Goal: Information Seeking & Learning: Learn about a topic

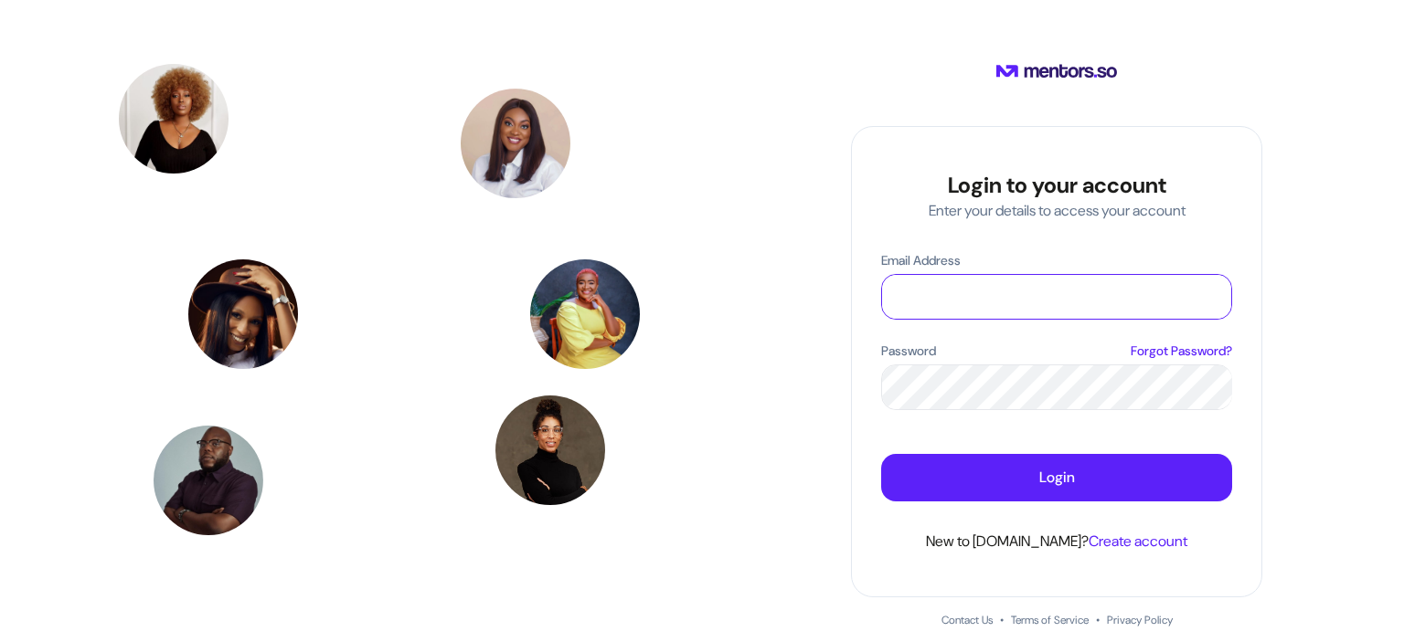
click at [946, 299] on input "Email Address" at bounding box center [1056, 297] width 349 height 44
type input "**********"
click at [1160, 346] on p "Forgot Password?" at bounding box center [1180, 351] width 101 height 19
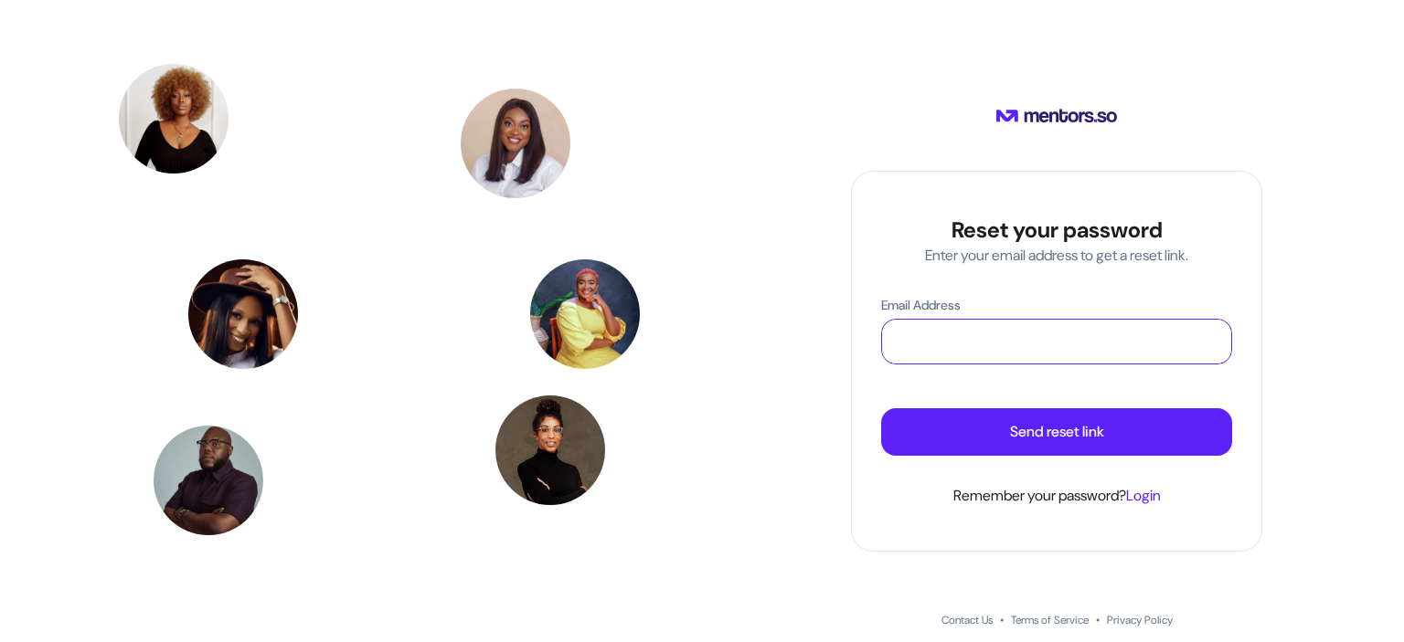
click at [1064, 343] on input "Email Address" at bounding box center [1056, 342] width 349 height 44
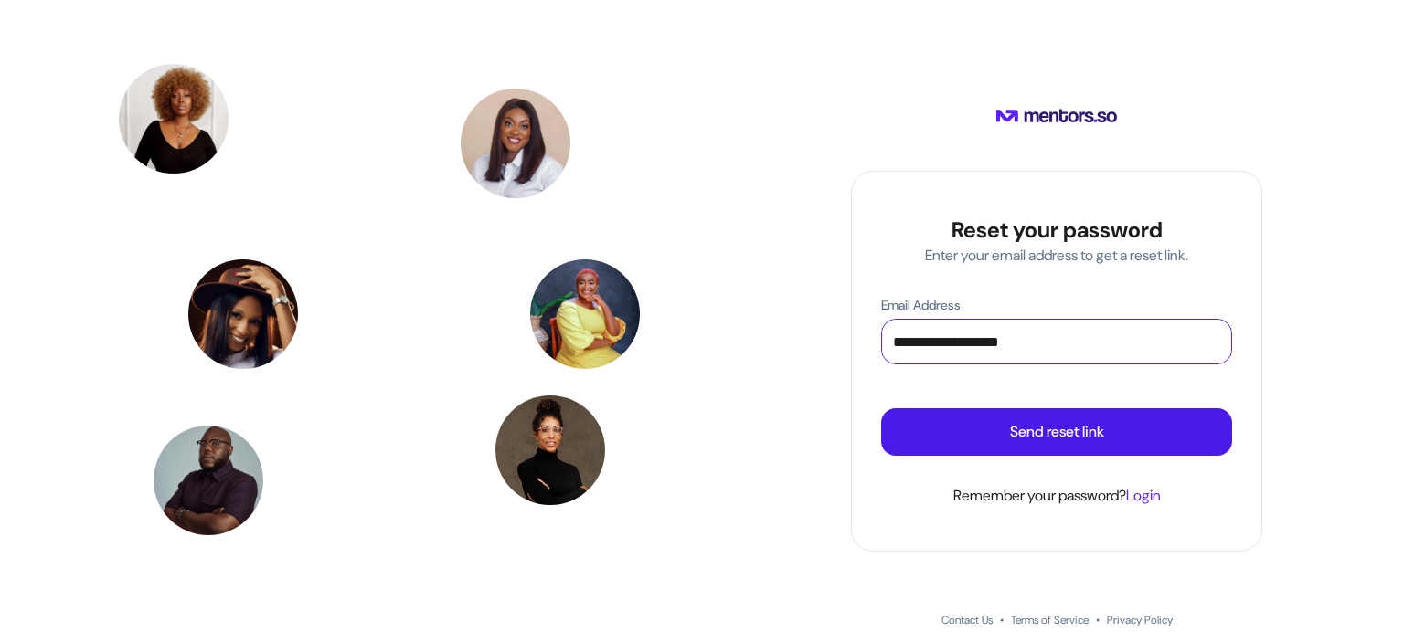
type input "**********"
click at [1053, 431] on p "Send reset link" at bounding box center [1057, 432] width 94 height 22
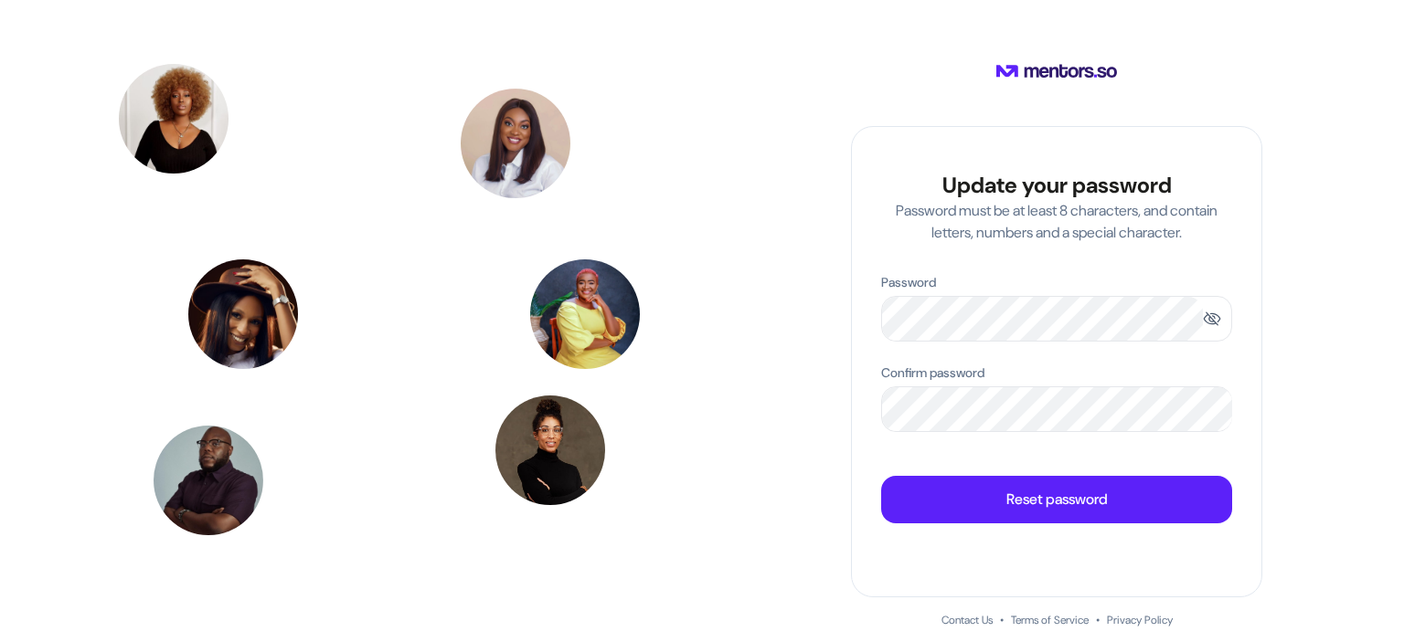
click at [1213, 318] on span at bounding box center [1211, 319] width 18 height 18
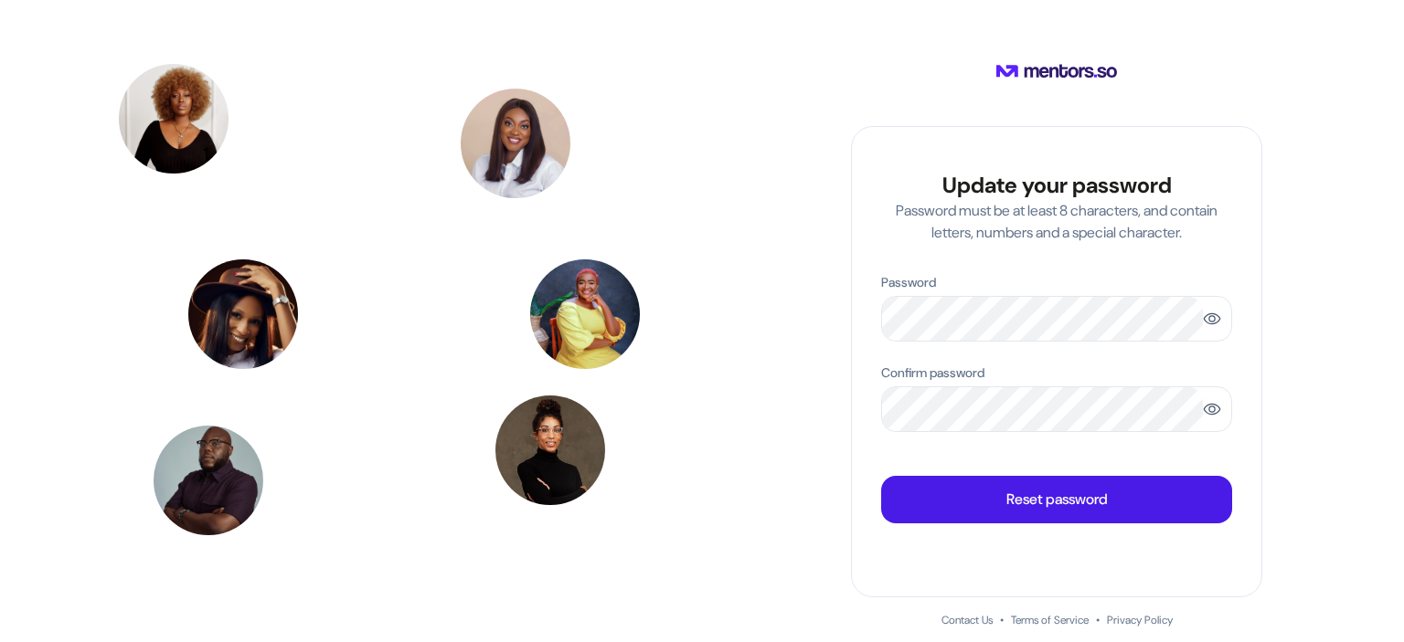
click at [1006, 509] on p "Reset password" at bounding box center [1056, 500] width 101 height 22
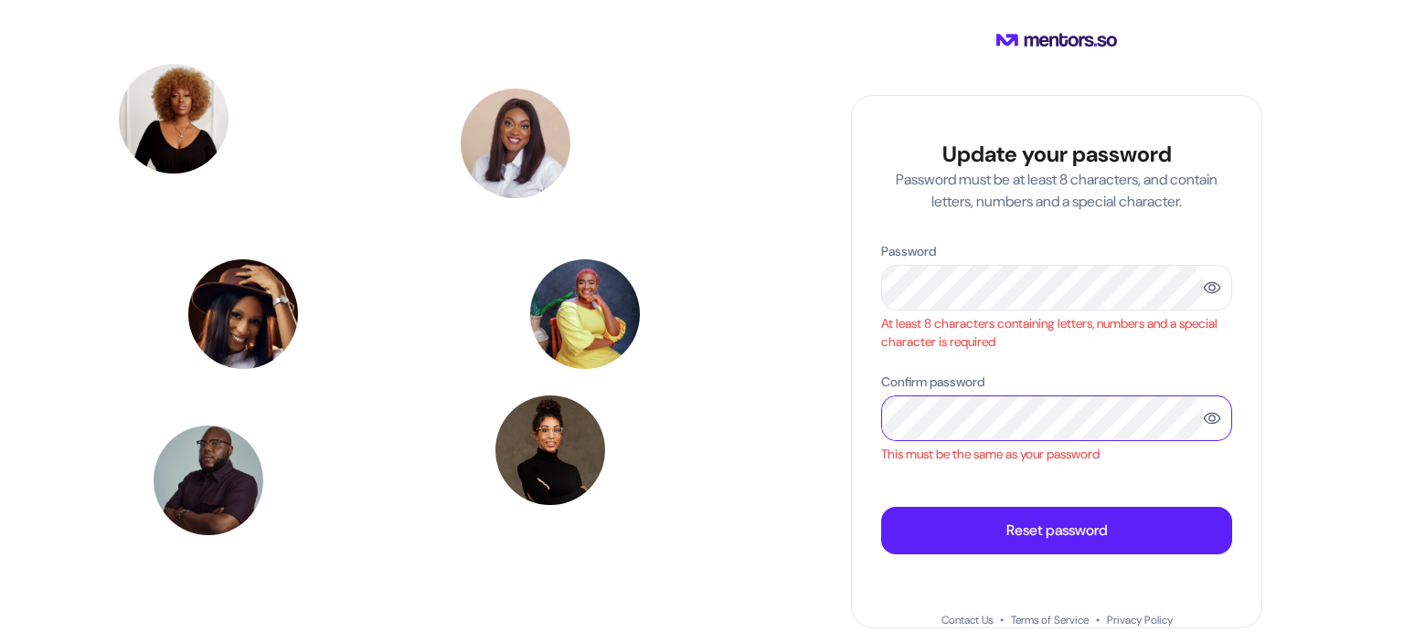
click at [865, 418] on div "Update your password Password must be at least 8 characters, and contain letter…" at bounding box center [1056, 362] width 411 height 534
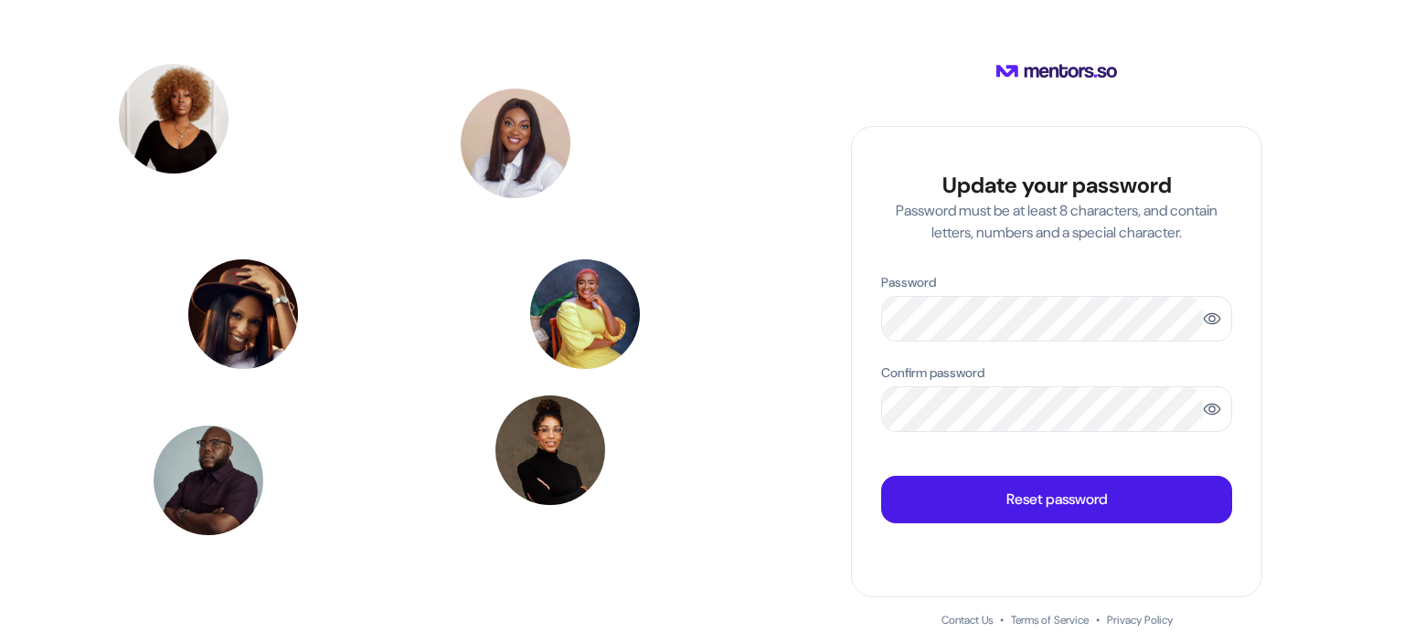
click at [1032, 496] on p "Reset password" at bounding box center [1056, 500] width 101 height 22
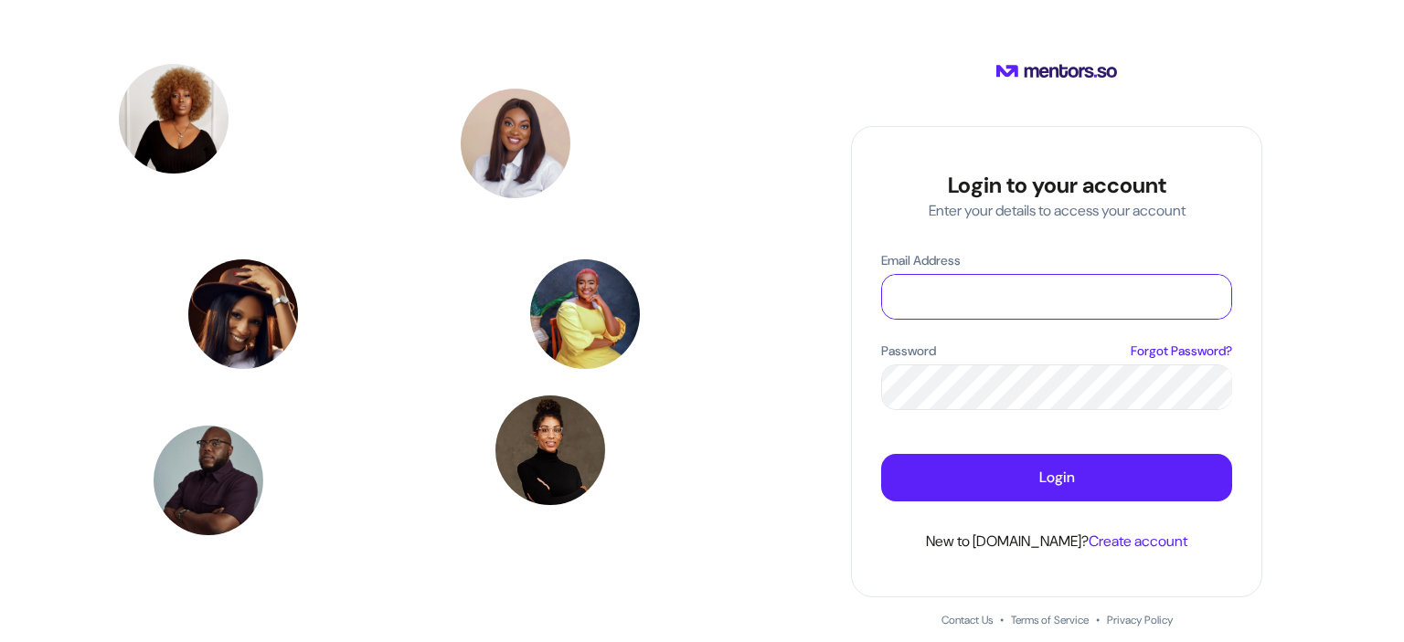
type input "**********"
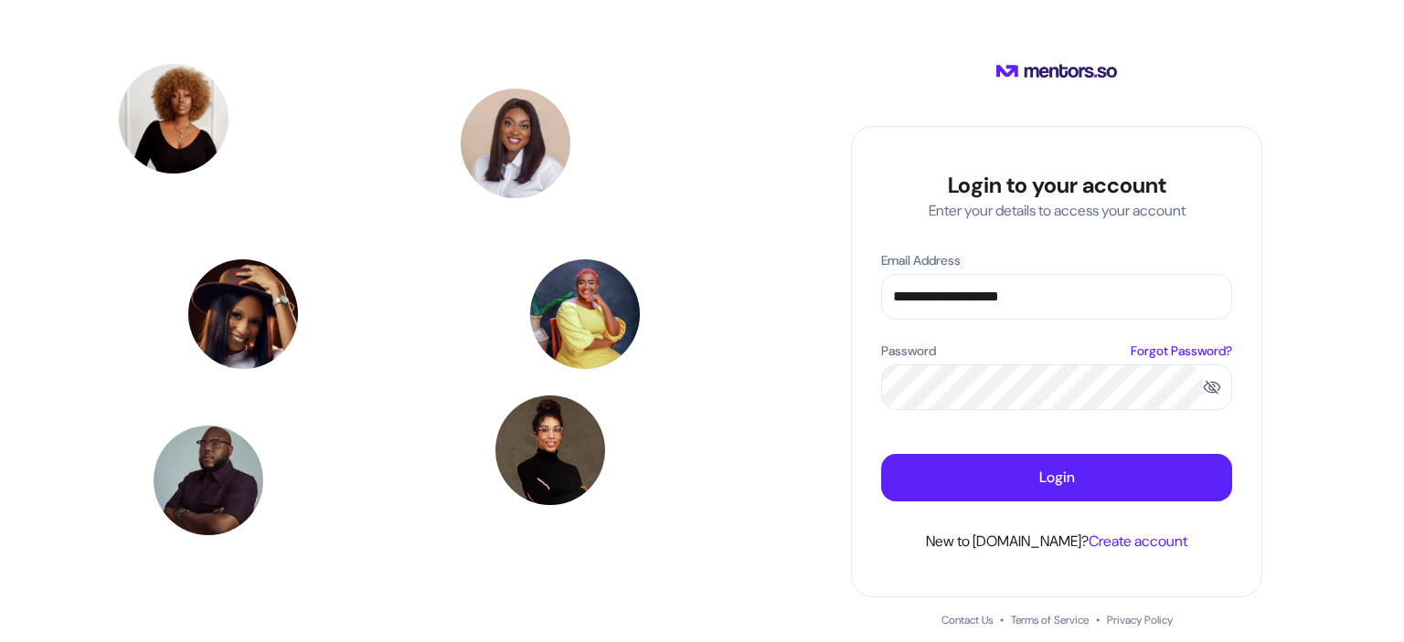
click at [1208, 385] on span at bounding box center [1211, 387] width 18 height 18
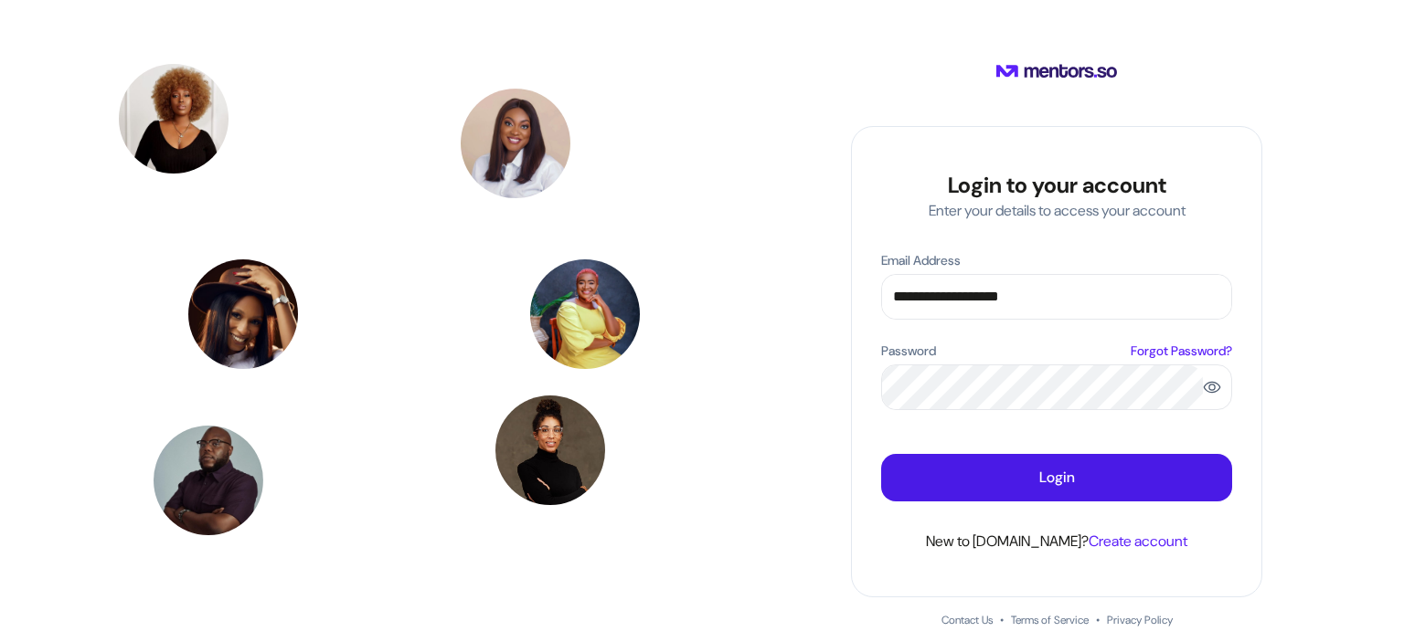
click at [1063, 477] on p "Login" at bounding box center [1057, 478] width 36 height 22
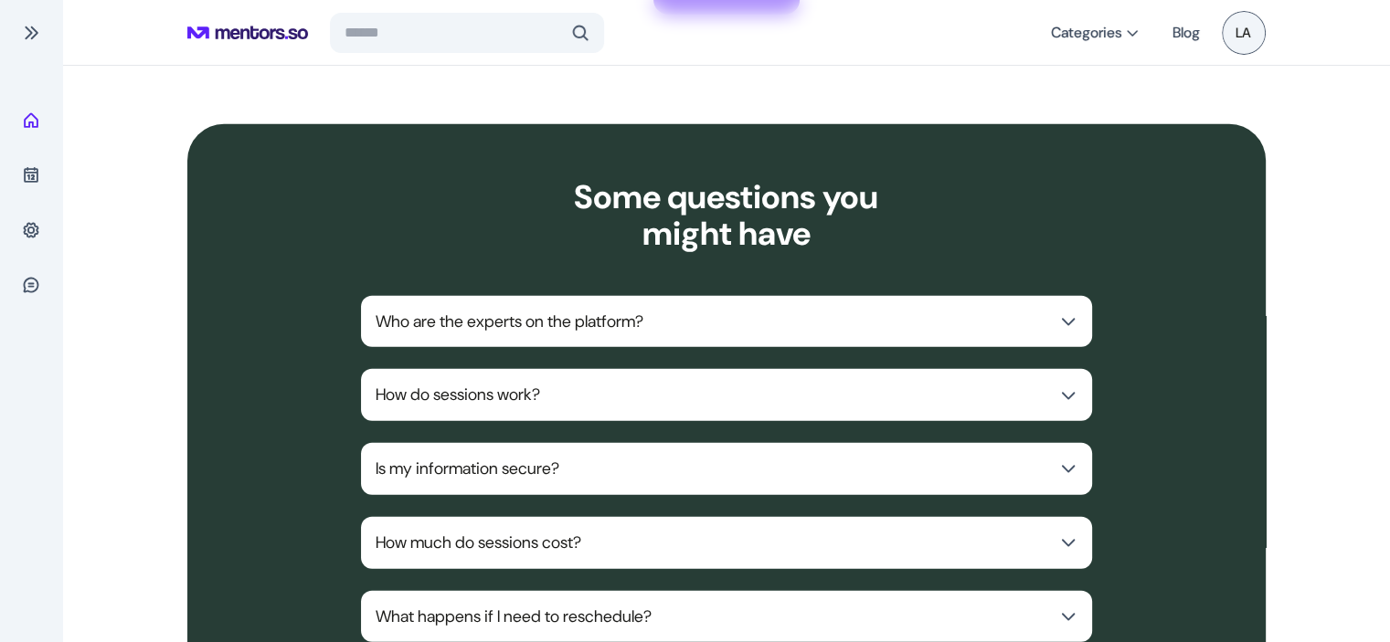
scroll to position [4677, 0]
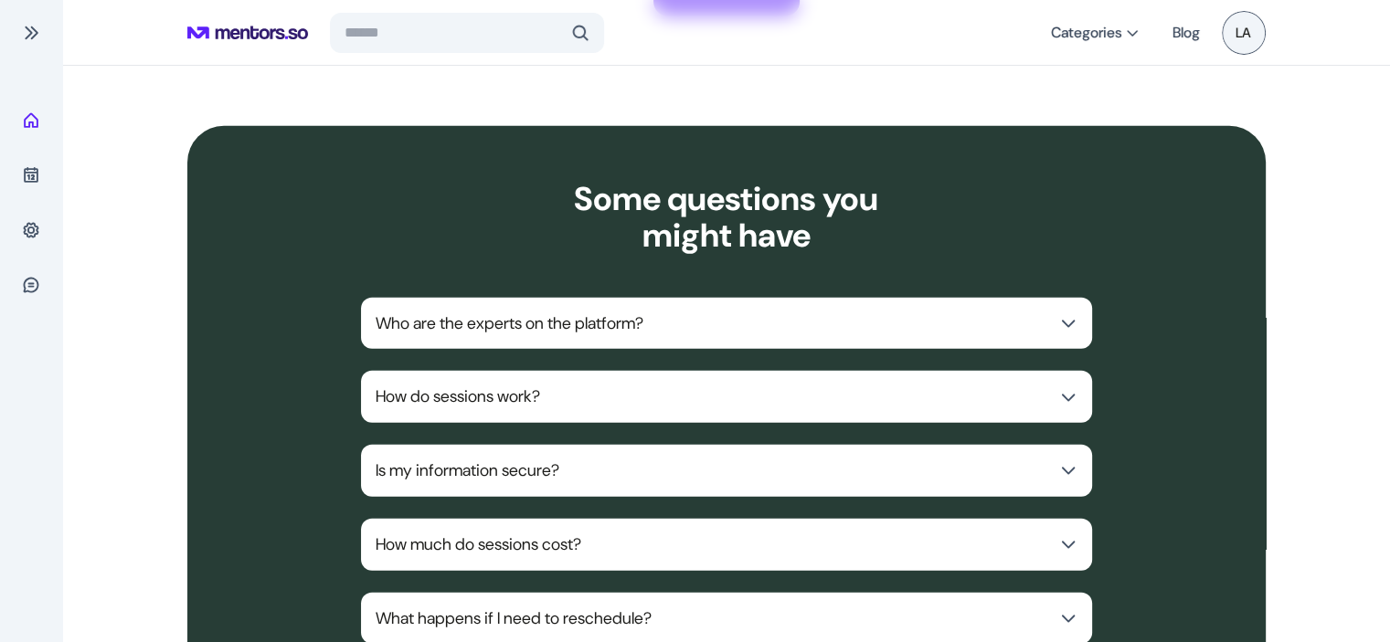
click at [819, 312] on p "Who are the experts on the platform?" at bounding box center [712, 323] width 673 height 23
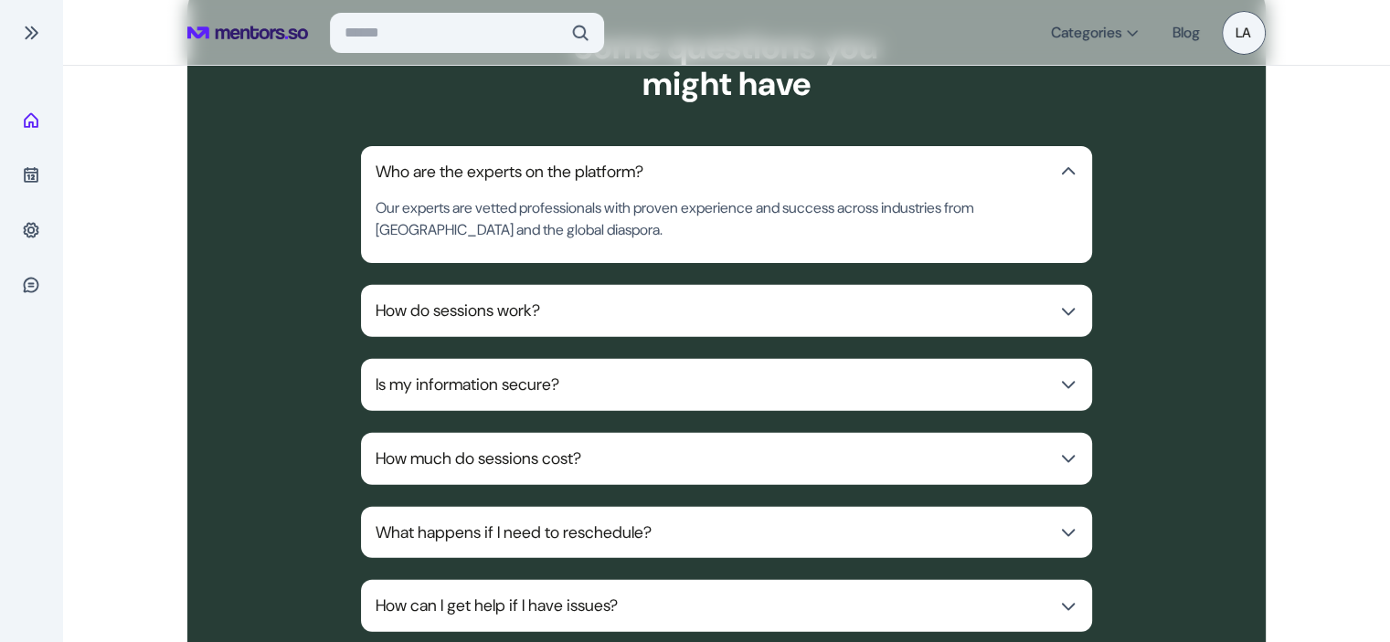
scroll to position [4832, 0]
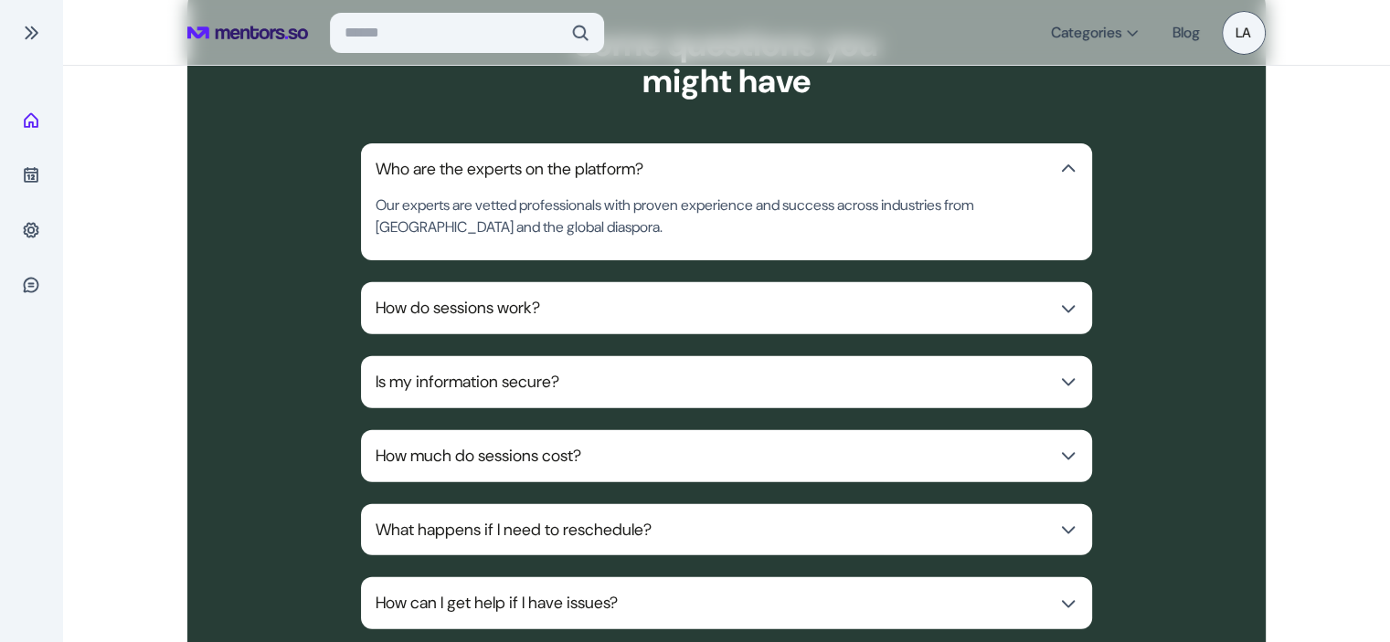
click at [753, 302] on p "How do sessions work?" at bounding box center [712, 308] width 673 height 23
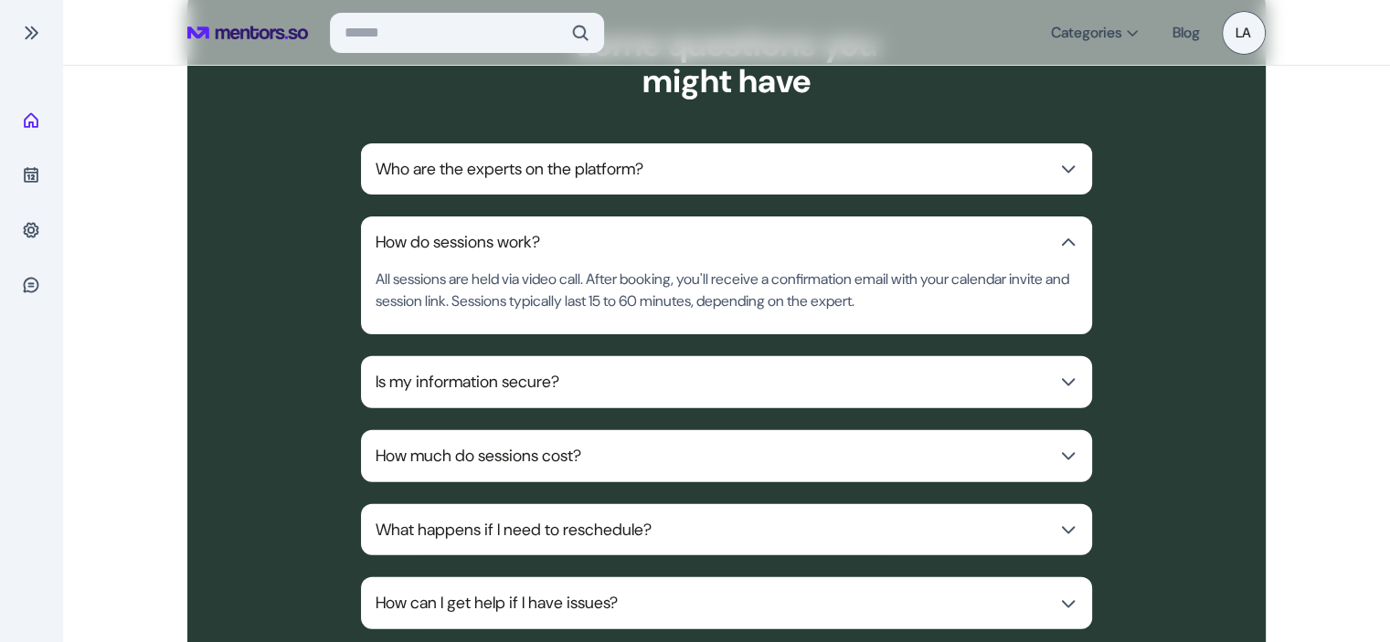
click at [723, 376] on p "Is my information secure?" at bounding box center [712, 382] width 673 height 23
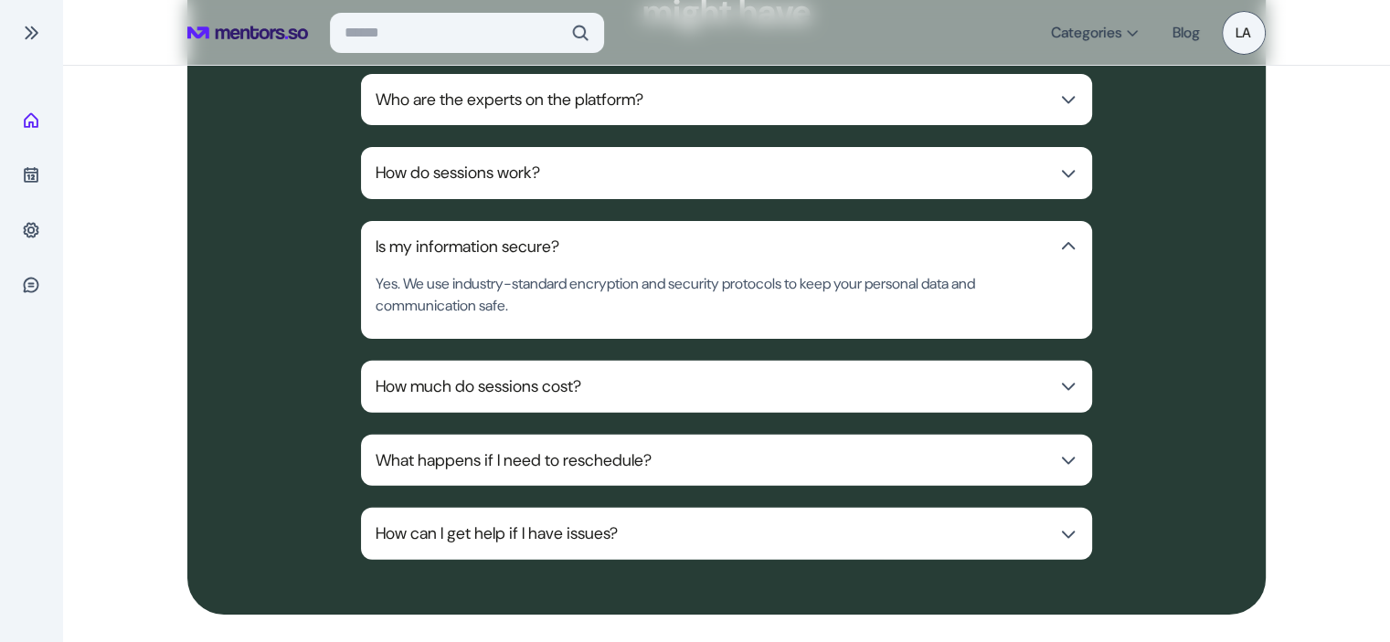
scroll to position [4903, 0]
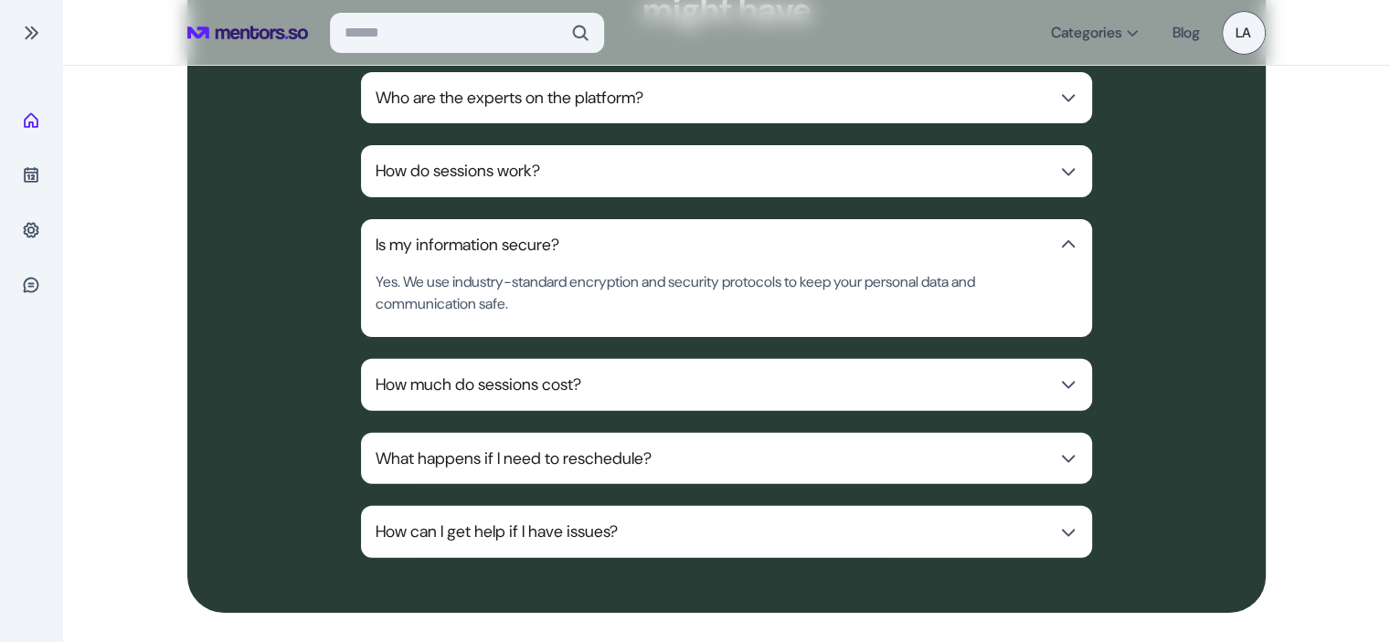
click at [723, 376] on p "How much do sessions cost?" at bounding box center [712, 385] width 673 height 23
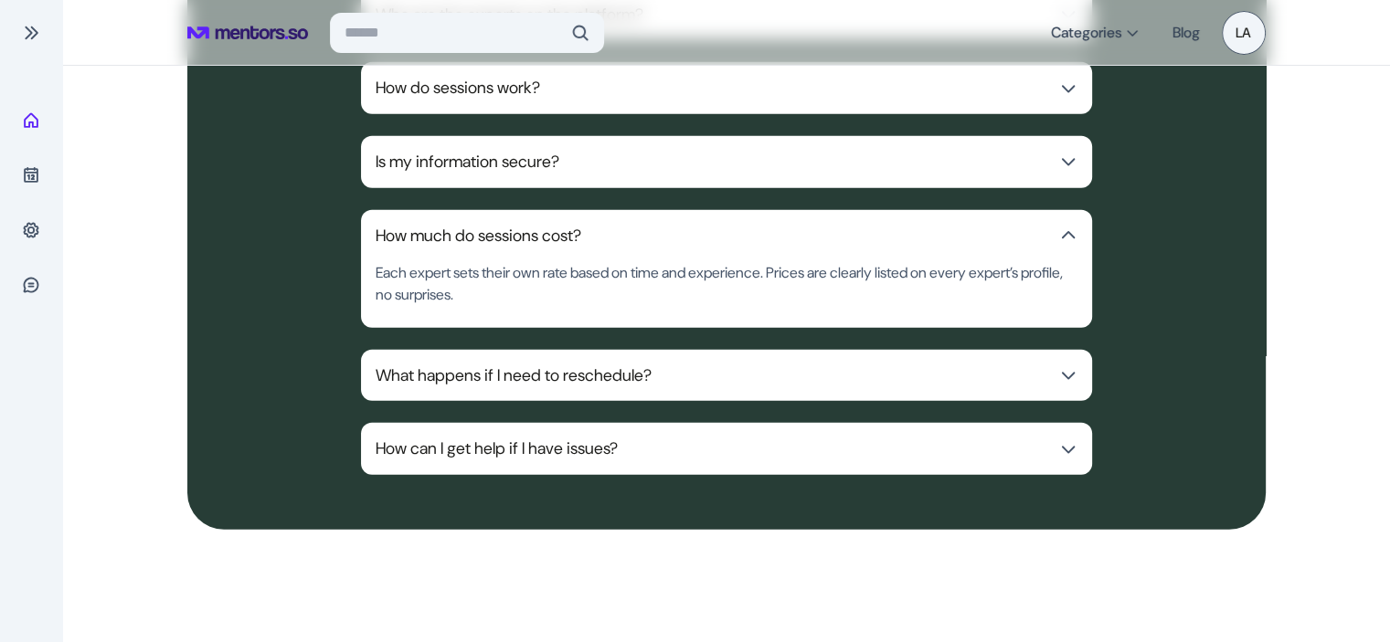
scroll to position [4987, 0]
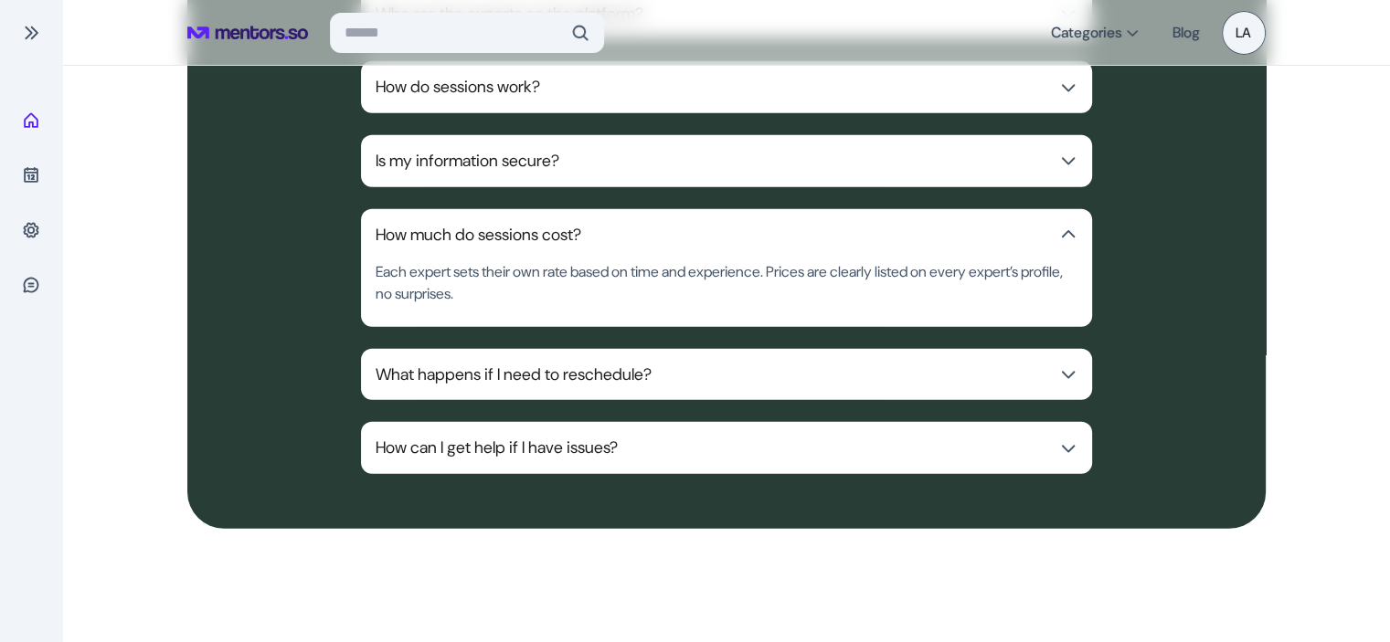
click at [640, 365] on p "What happens if I need to reschedule?" at bounding box center [712, 375] width 673 height 23
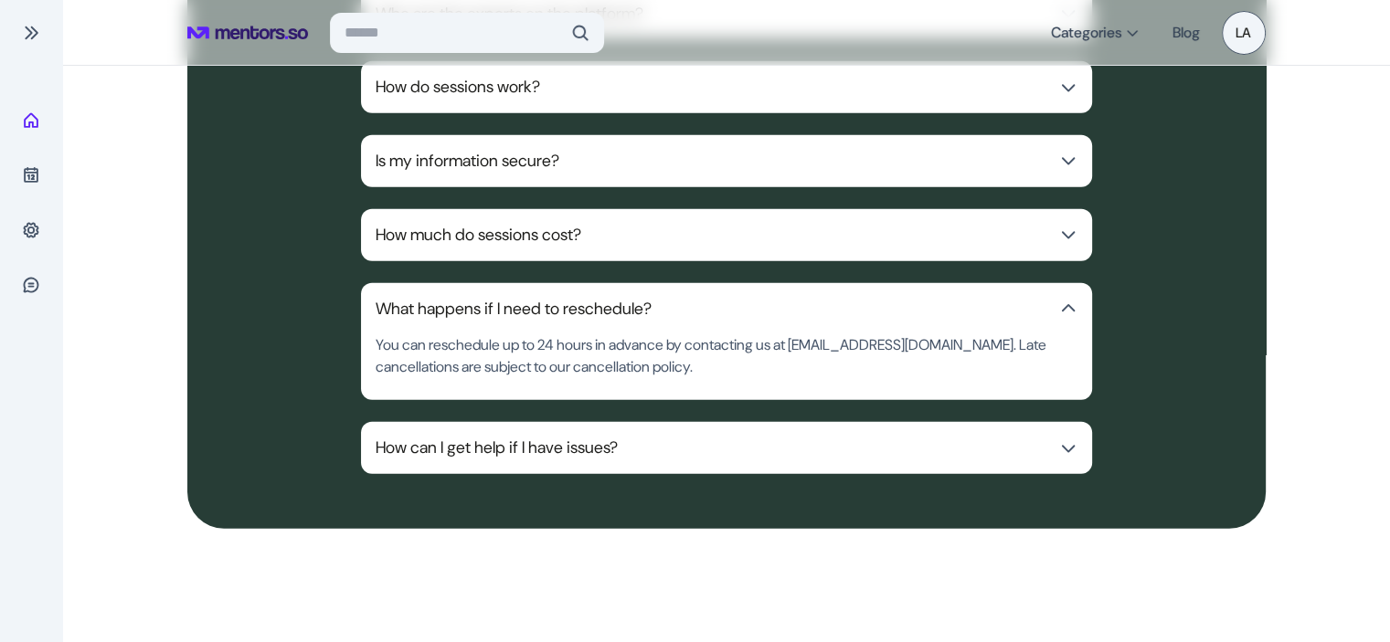
click at [664, 452] on button "How can I get help if I have issues?" at bounding box center [726, 448] width 731 height 52
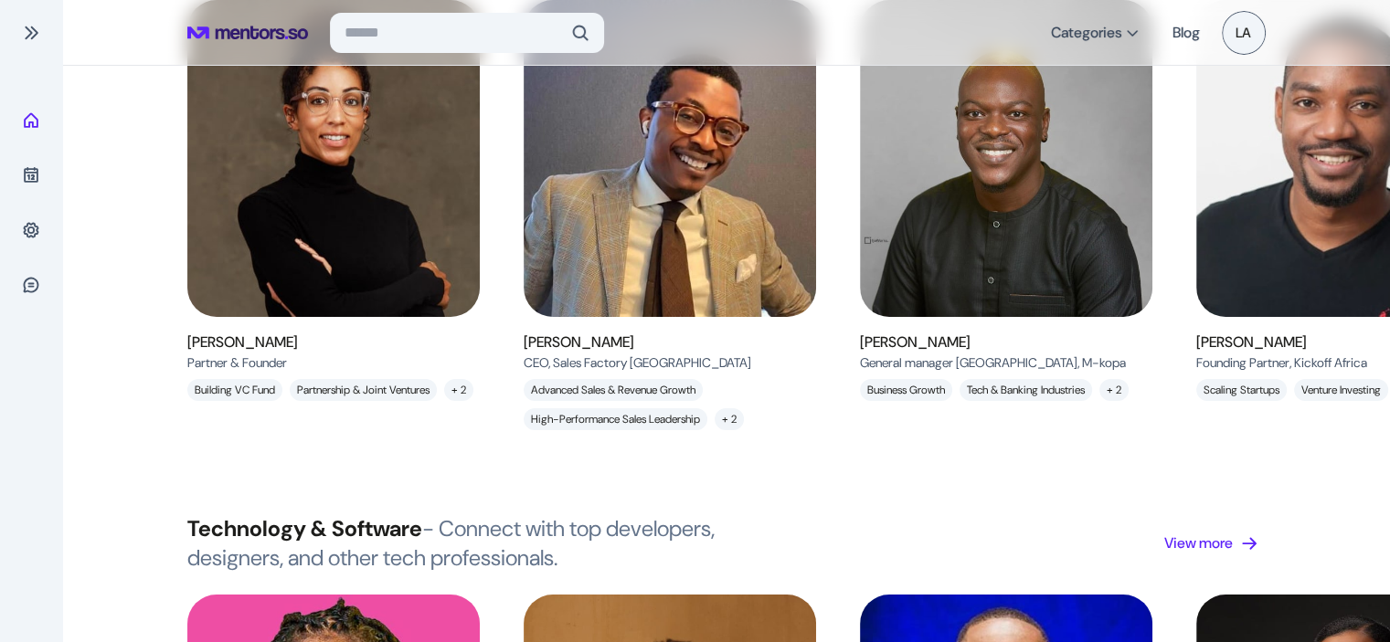
scroll to position [0, 0]
